Goal: Find specific page/section: Find specific page/section

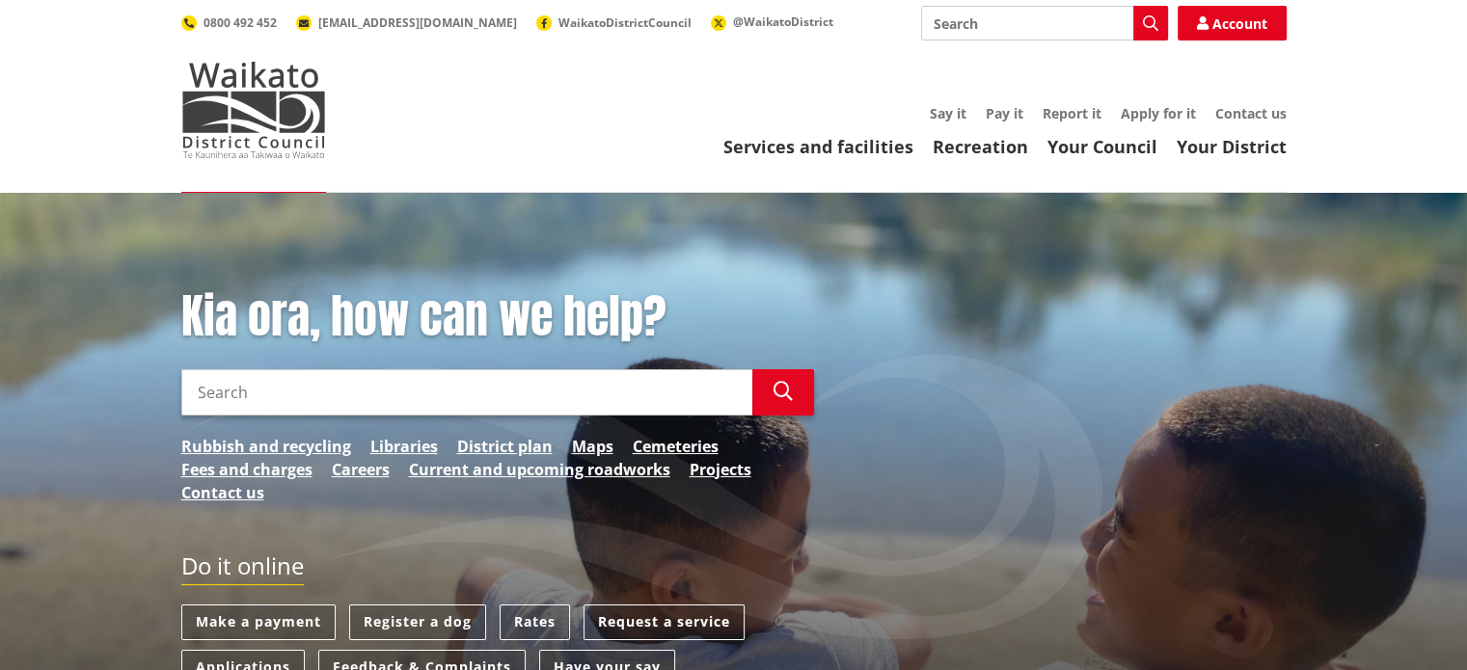
click at [465, 373] on input "Search" at bounding box center [466, 392] width 571 height 46
type input "N"
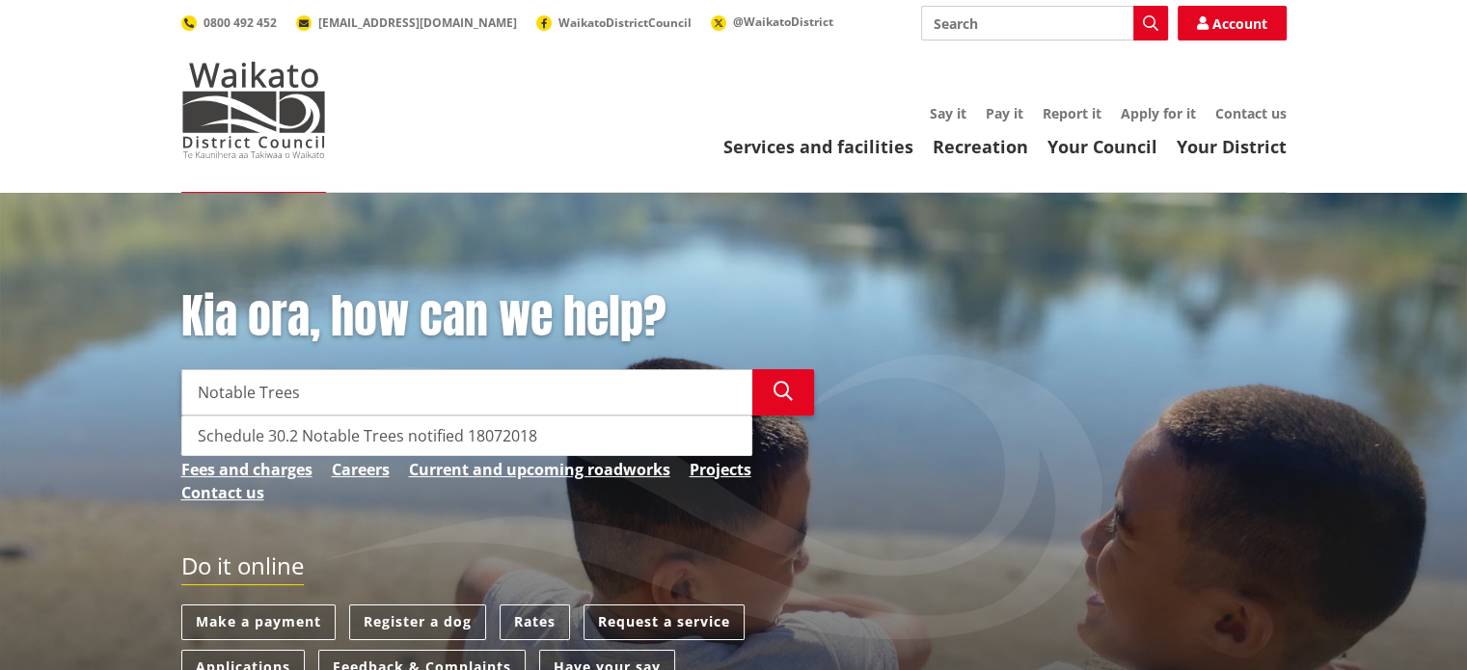
click at [389, 434] on div "Schedule 30.2 Notable Trees notified 18072018" at bounding box center [466, 436] width 569 height 39
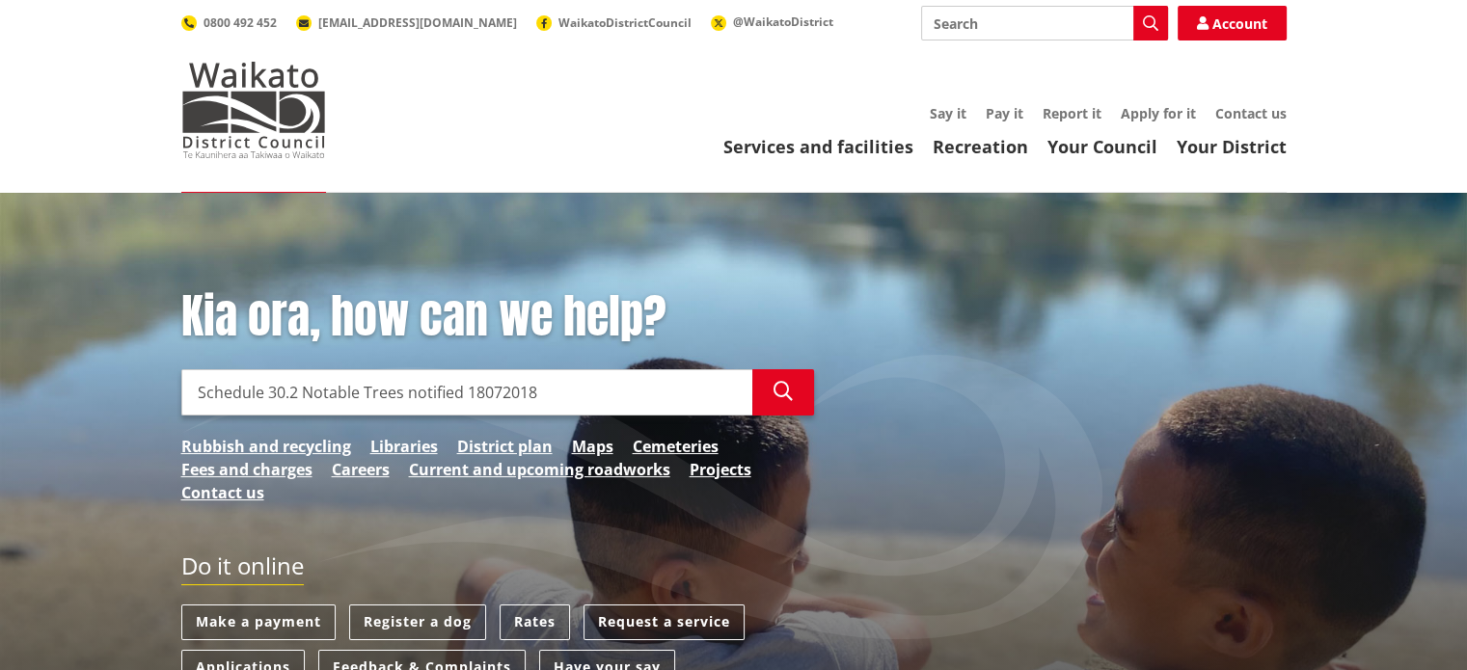
type input "Schedule 30.2 Notable Trees notified 18072018"
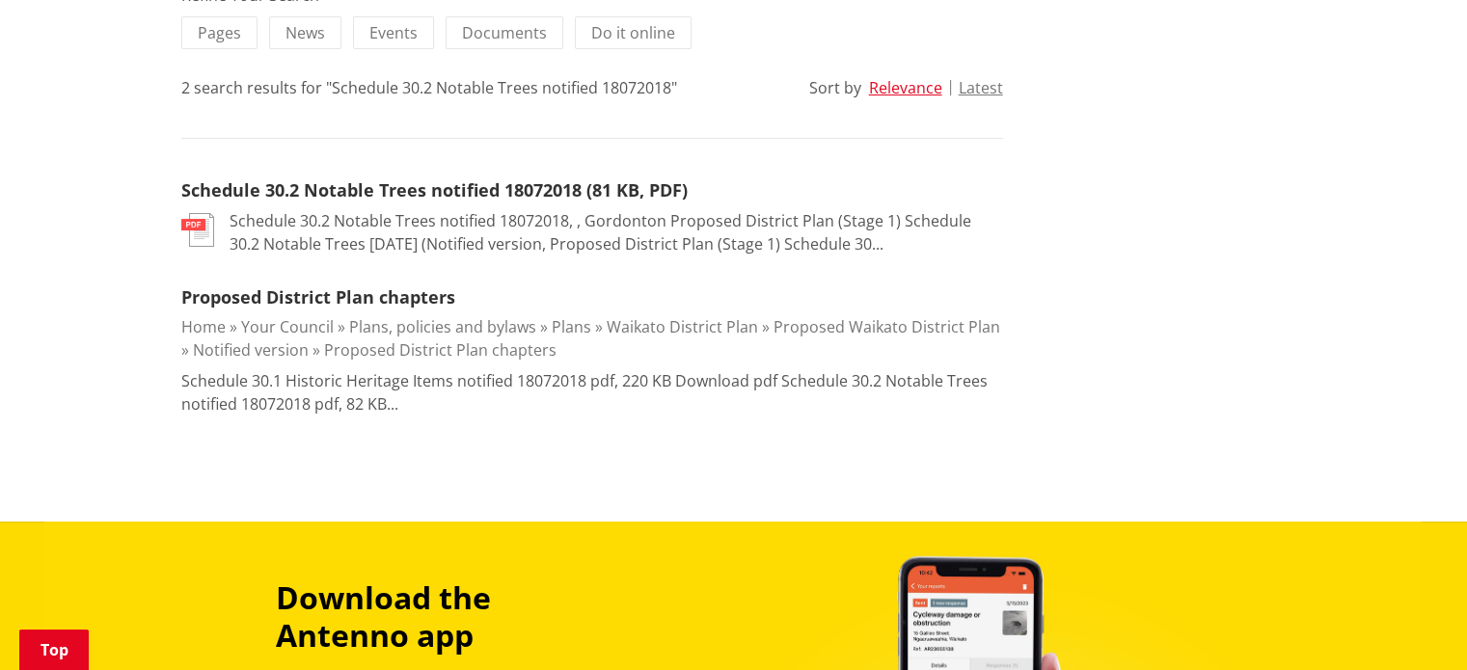
scroll to position [482, 0]
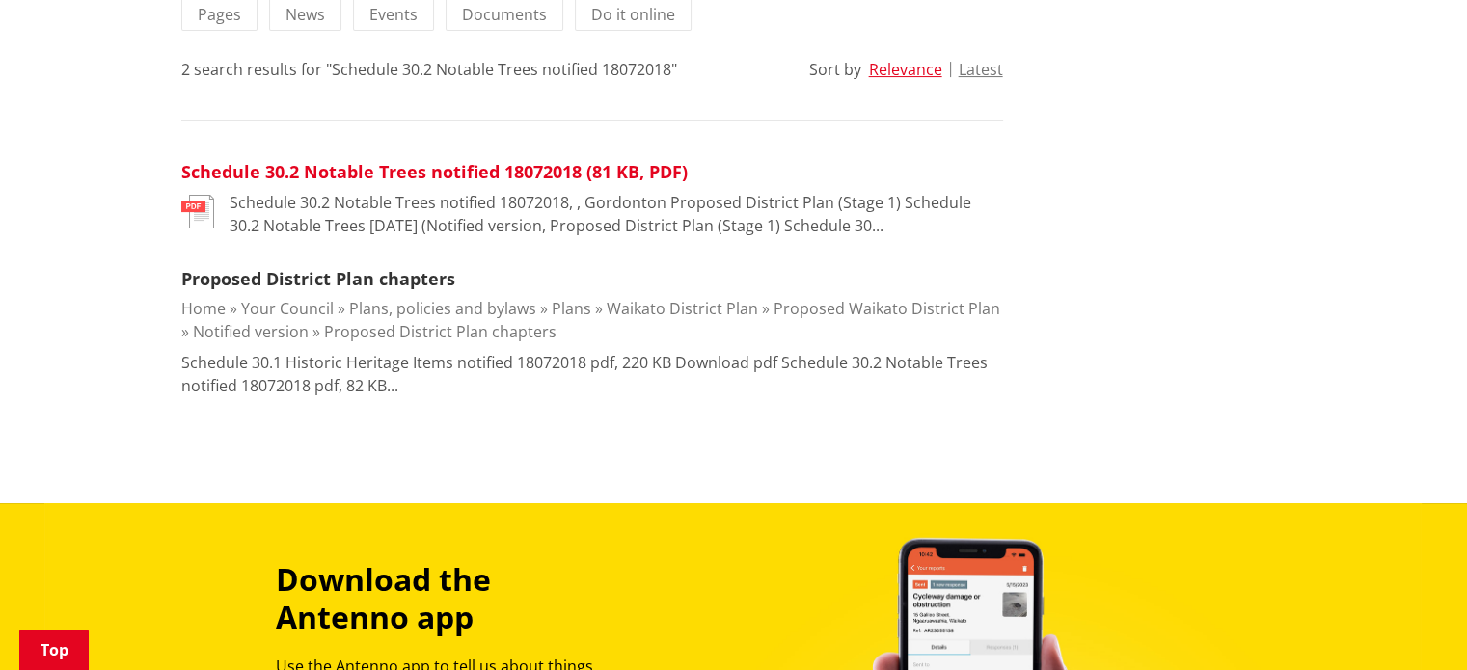
click at [412, 173] on link "Schedule 30.2 Notable Trees notified 18072018 (81 KB, PDF)" at bounding box center [434, 171] width 506 height 23
